Goal: Task Accomplishment & Management: Manage account settings

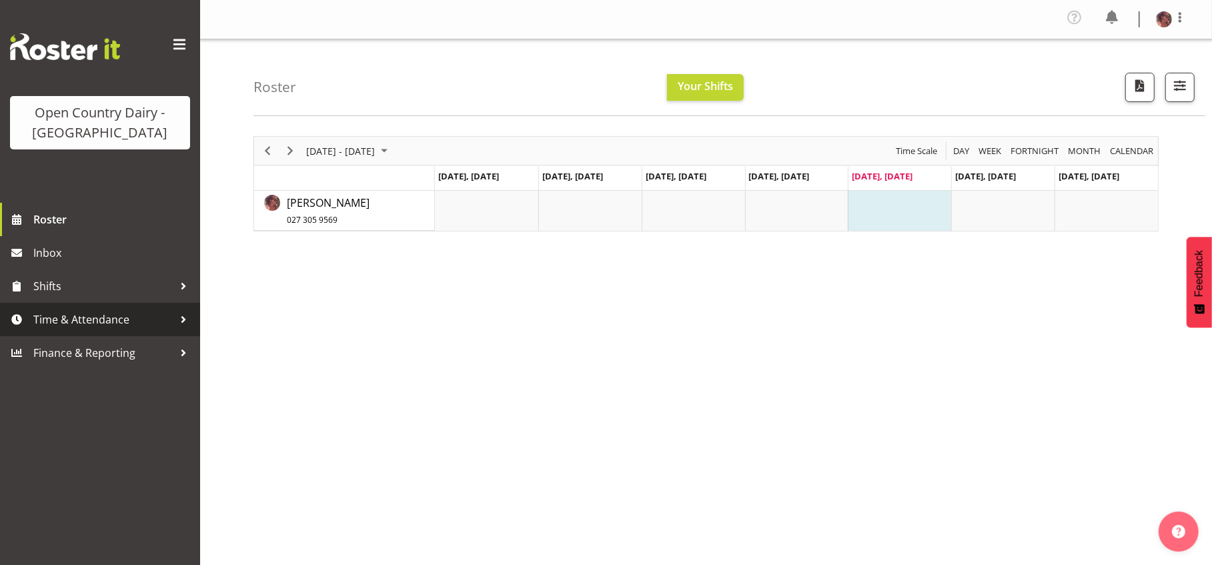
click at [120, 315] on span "Time & Attendance" at bounding box center [103, 319] width 140 height 20
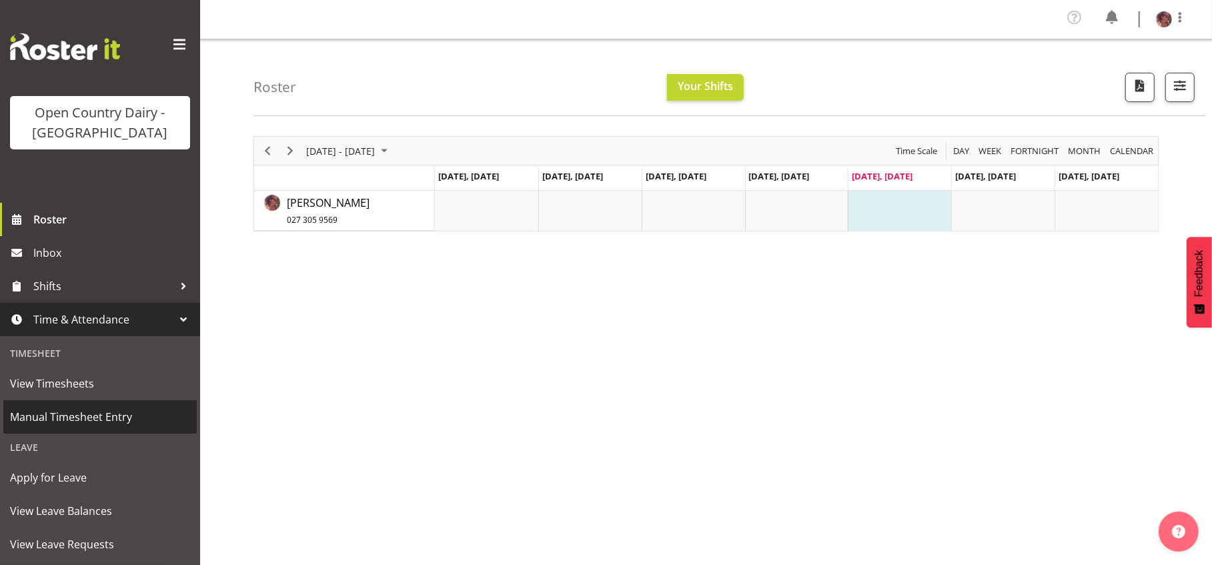
click at [123, 412] on span "Manual Timesheet Entry" at bounding box center [100, 417] width 180 height 20
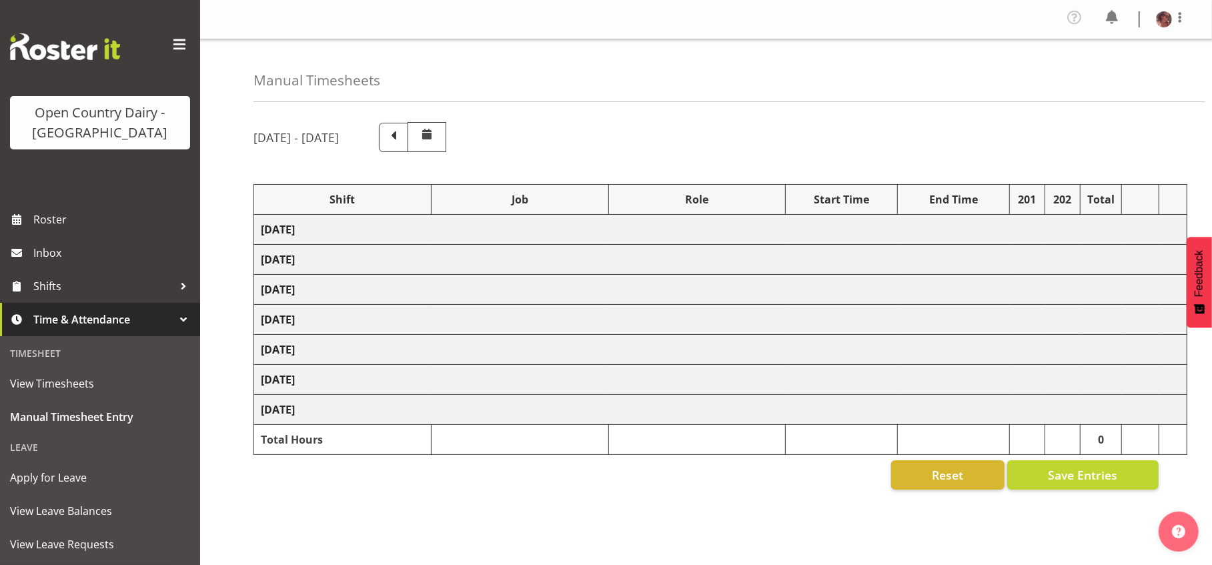
select select "36728"
select select "36729"
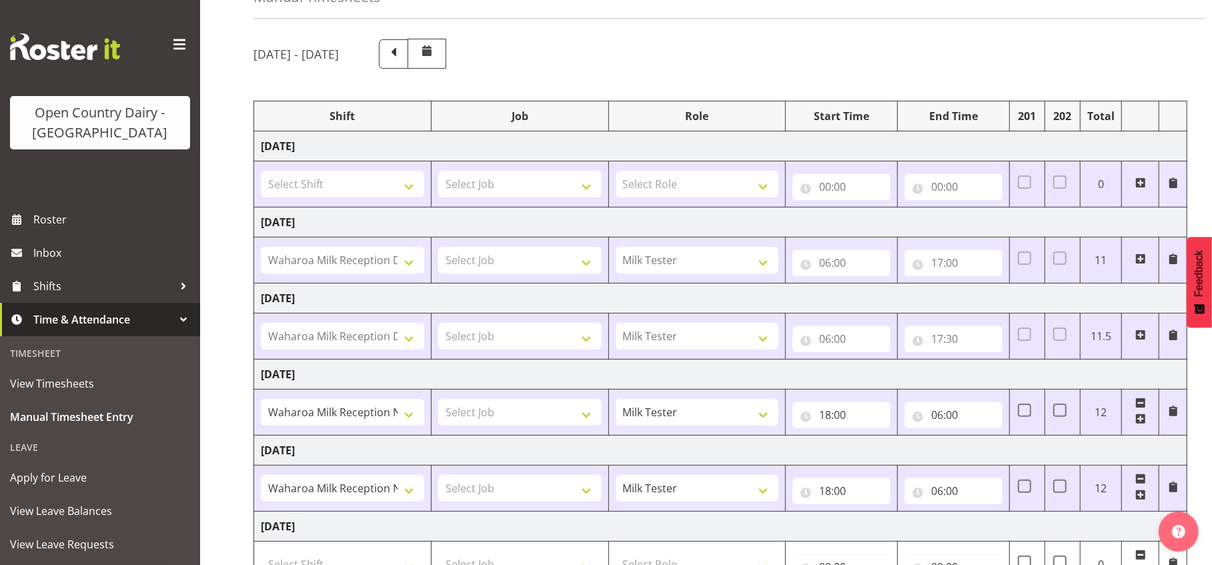
scroll to position [167, 0]
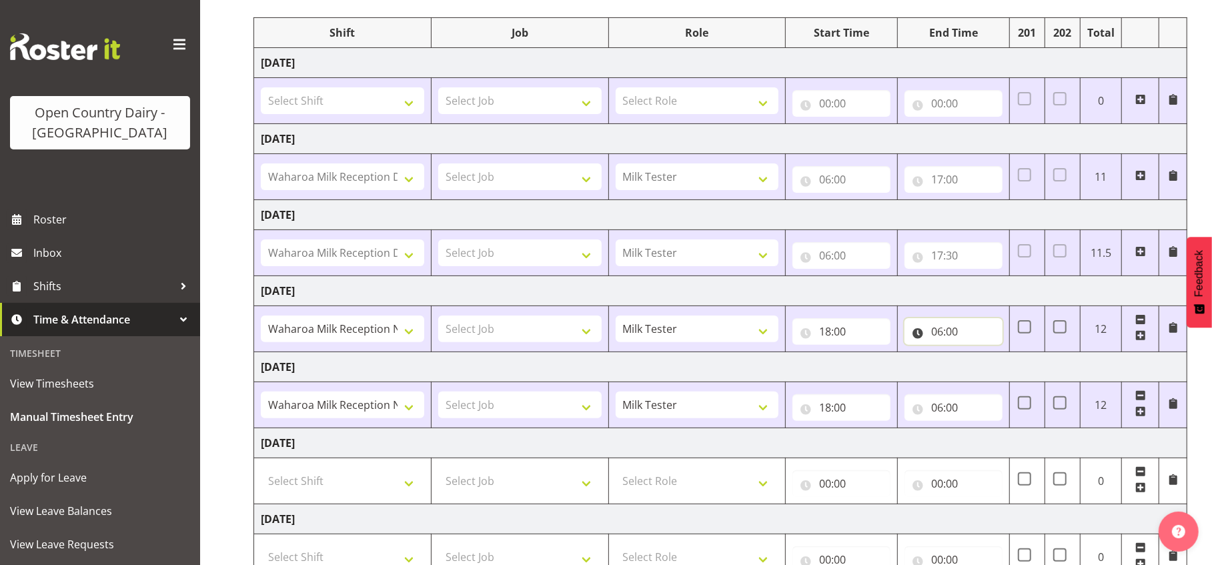
click at [945, 330] on input "06:00" at bounding box center [953, 331] width 98 height 27
click at [988, 359] on select "00 01 02 03 04 05 06 07 08 09 10 11 12 13 14 15 16 17 18 19 20 21 22 23" at bounding box center [995, 366] width 30 height 27
select select "5"
click at [980, 353] on select "00 01 02 03 04 05 06 07 08 09 10 11 12 13 14 15 16 17 18 19 20 21 22 23" at bounding box center [995, 366] width 30 height 27
type input "05:00"
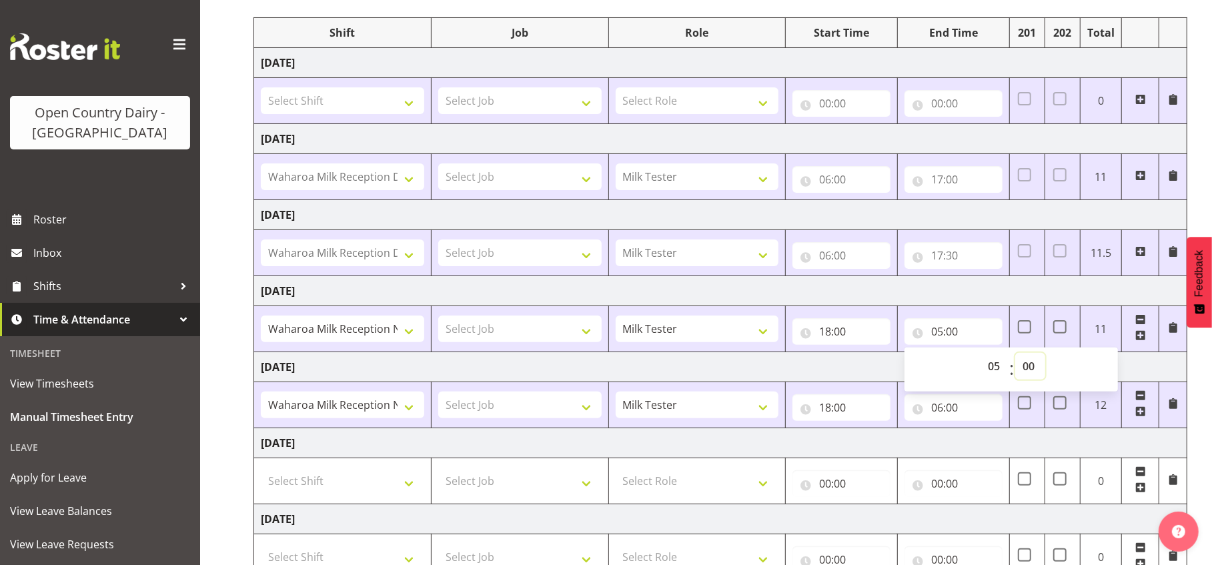
click at [1032, 363] on select "00 01 02 03 04 05 06 07 08 09 10 11 12 13 14 15 16 17 18 19 20 21 22 23 24 25 2…" at bounding box center [1030, 366] width 30 height 27
select select "30"
click at [1015, 353] on select "00 01 02 03 04 05 06 07 08 09 10 11 12 13 14 15 16 17 18 19 20 21 22 23 24 25 2…" at bounding box center [1030, 366] width 30 height 27
type input "05:30"
click at [982, 293] on td "Thursday 28th August 2025" at bounding box center [720, 291] width 933 height 30
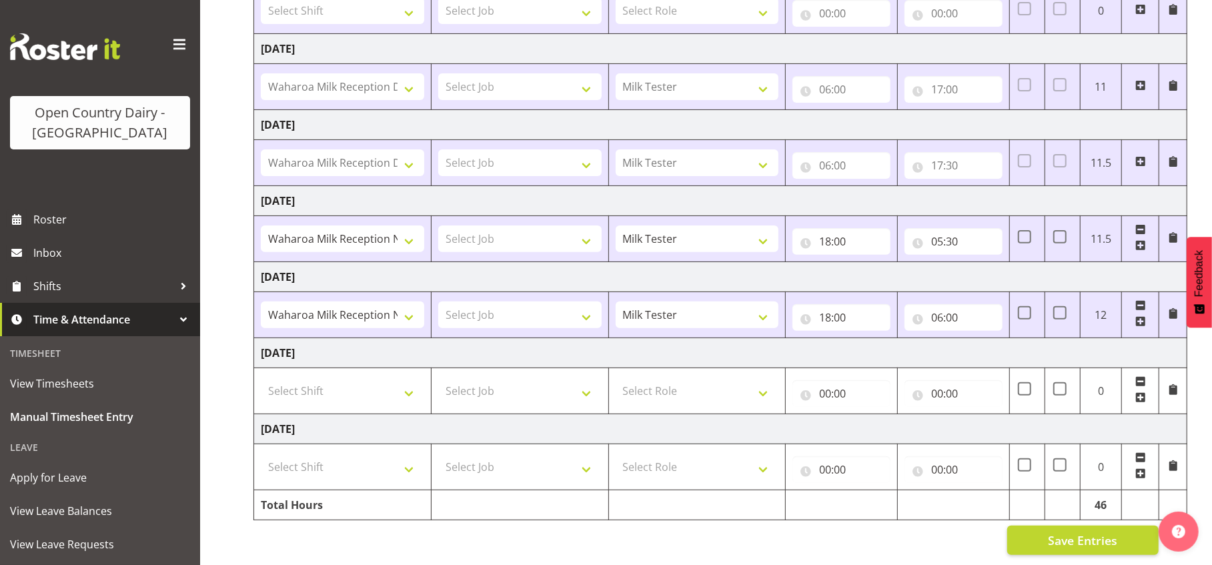
scroll to position [269, 0]
click at [1073, 532] on span "Save Entries" at bounding box center [1082, 540] width 69 height 17
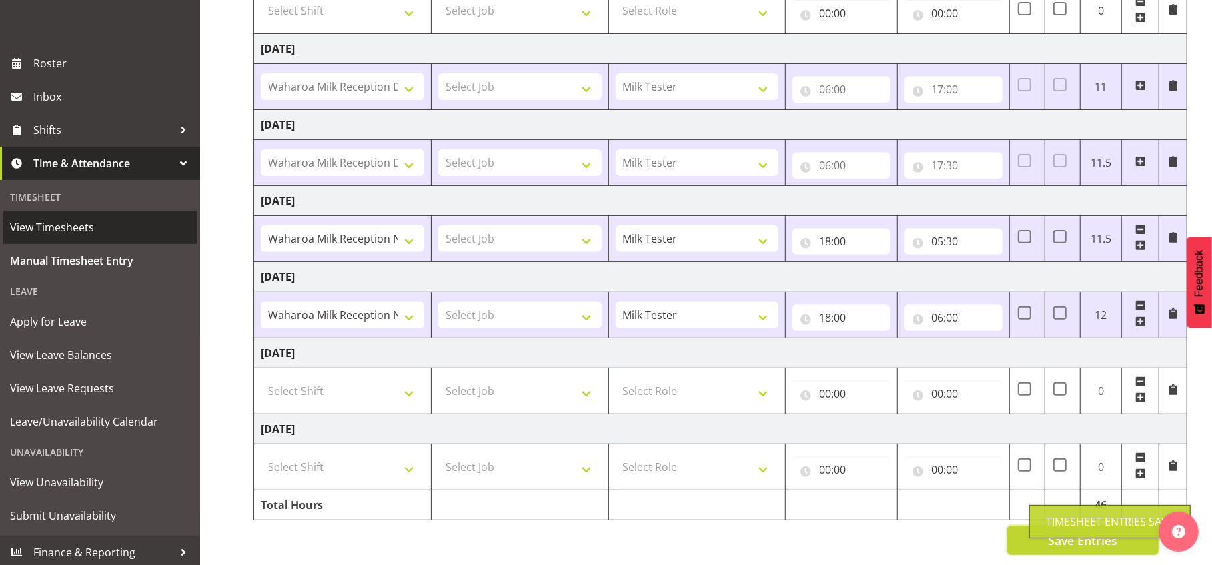
scroll to position [159, 0]
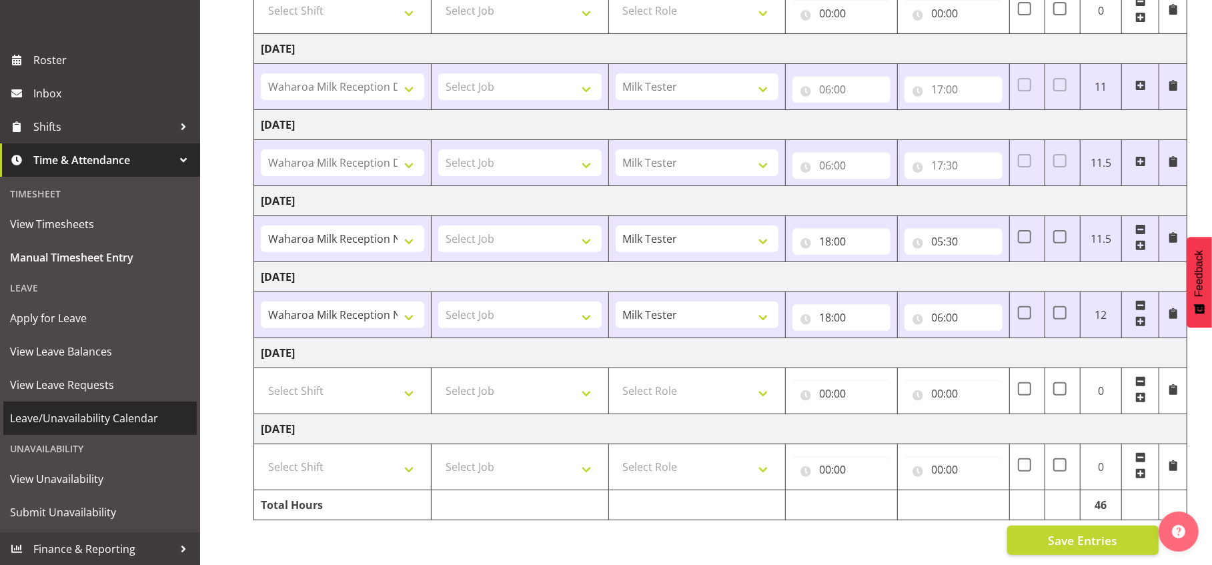
click at [143, 416] on span "Leave/Unavailability Calendar" at bounding box center [100, 418] width 180 height 20
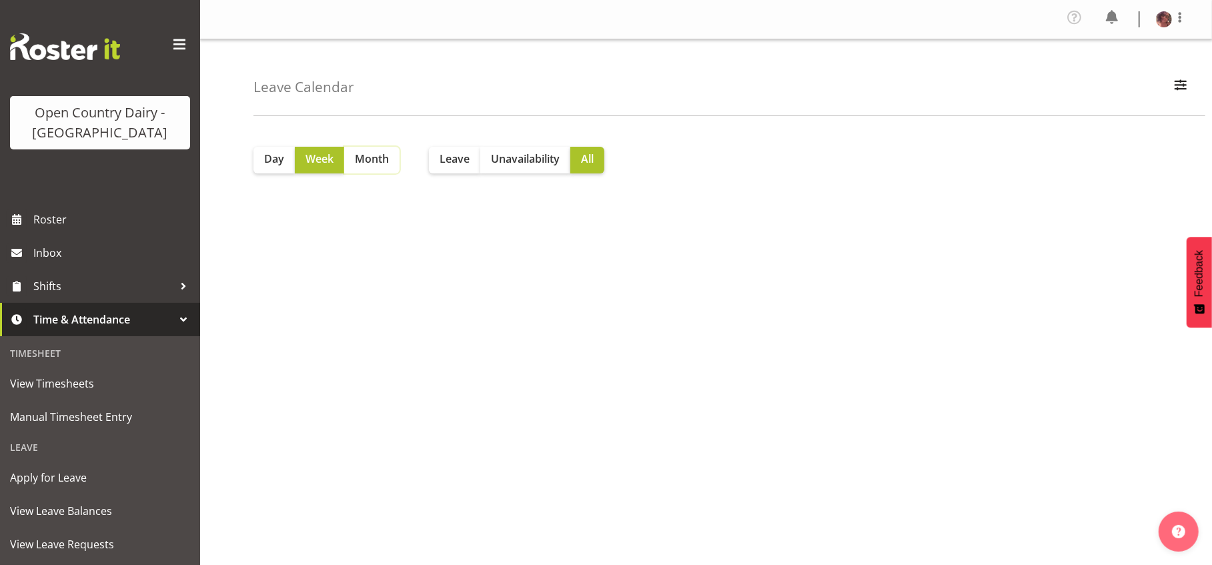
click at [374, 163] on span "Month" at bounding box center [372, 159] width 34 height 16
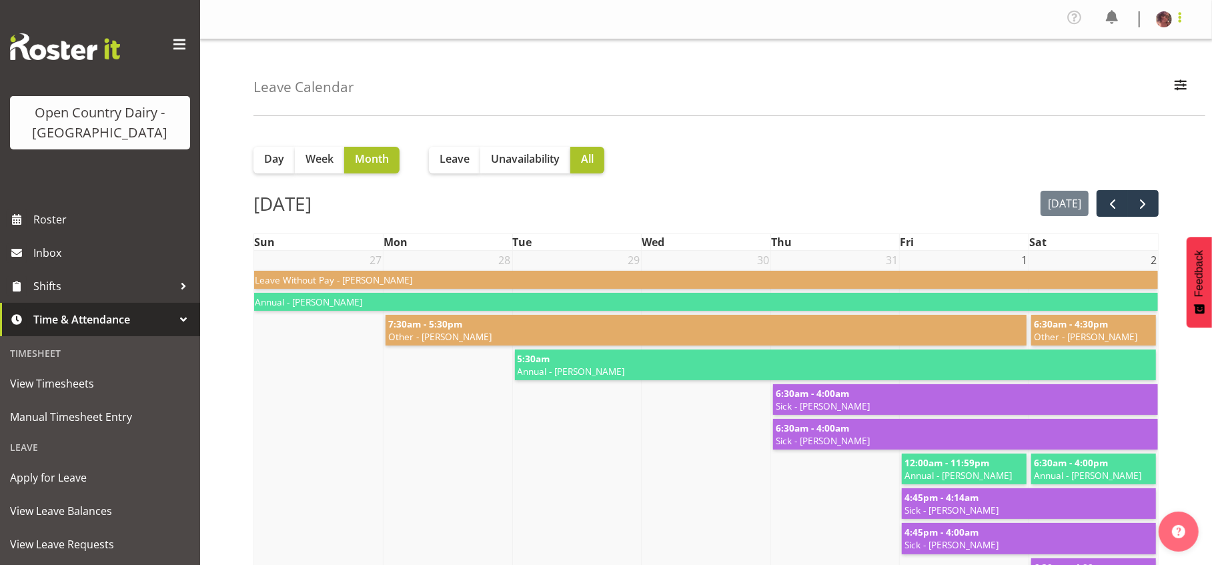
click at [1179, 15] on span at bounding box center [1180, 17] width 16 height 16
click at [1110, 48] on link "Profile" at bounding box center [1124, 49] width 128 height 24
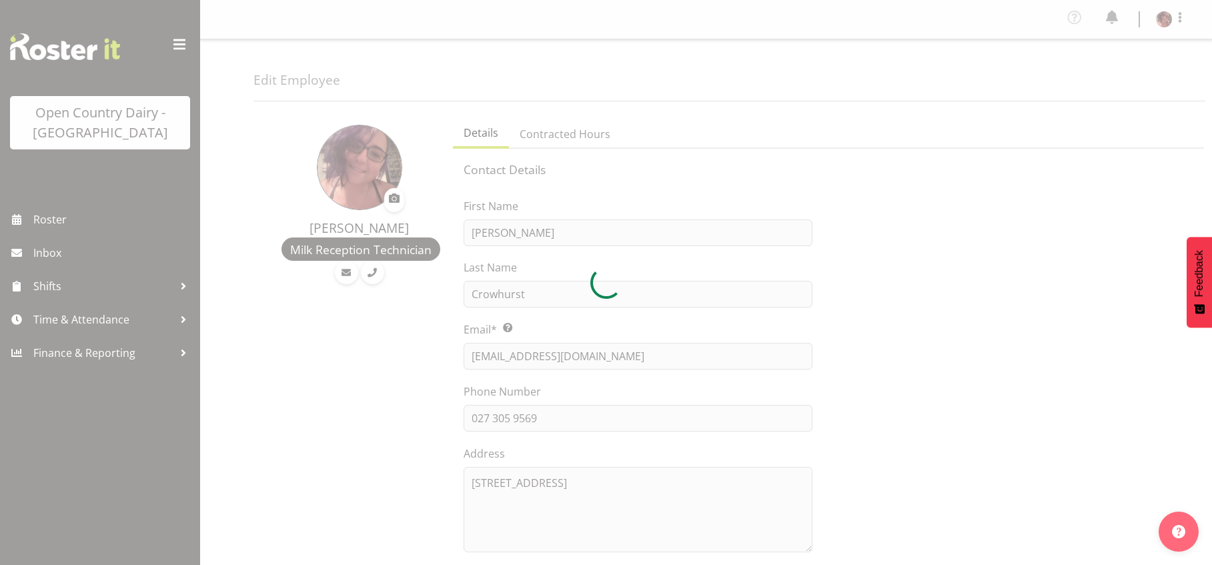
select select "TimelineWeek"
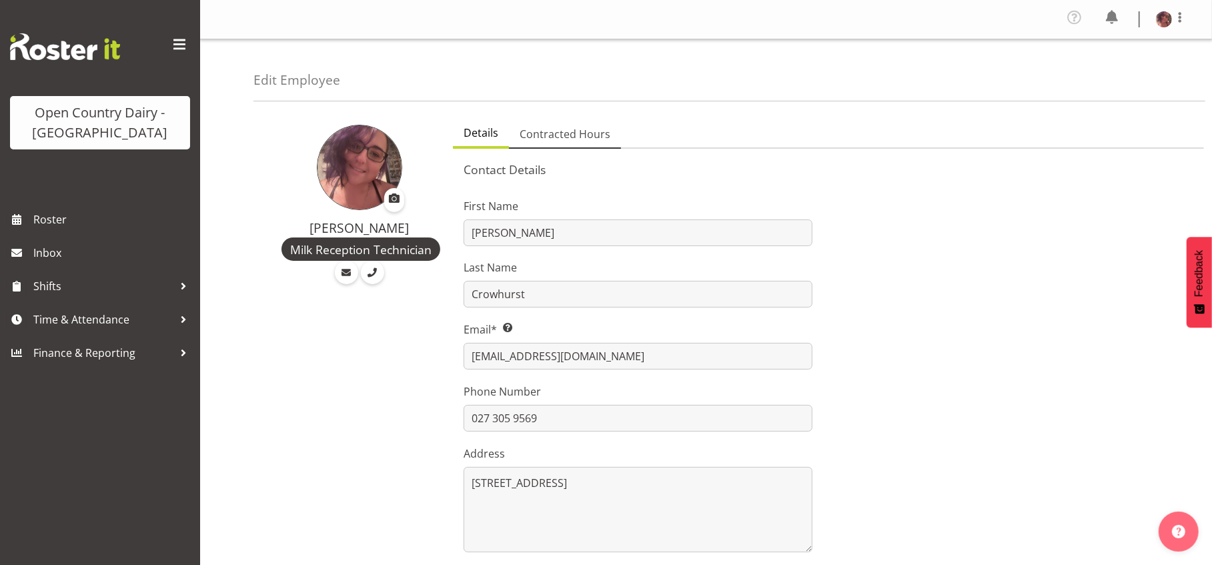
click at [559, 130] on span "Contracted Hours" at bounding box center [565, 134] width 91 height 16
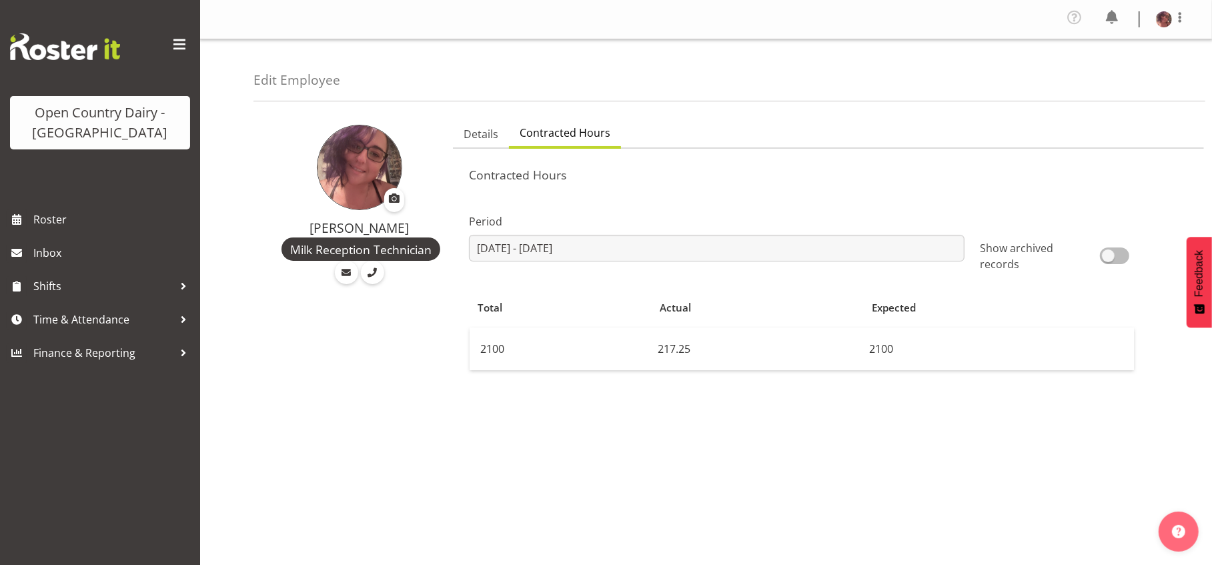
click at [1100, 251] on span at bounding box center [1114, 255] width 29 height 17
click at [989, 251] on input "Show archived records" at bounding box center [984, 255] width 9 height 9
checkbox input "true"
click at [1180, 19] on span at bounding box center [1180, 17] width 16 height 16
click at [1106, 80] on link "Log Out" at bounding box center [1124, 73] width 128 height 24
